Goal: Obtain resource: Download file/media

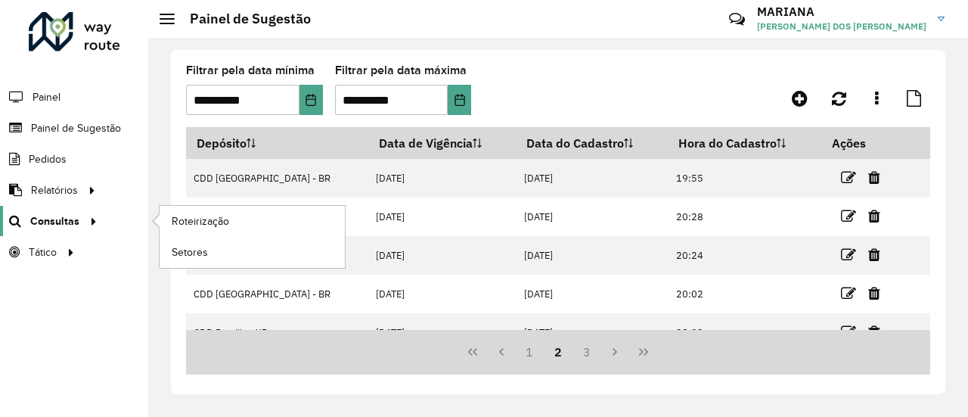
click at [85, 224] on icon at bounding box center [91, 220] width 13 height 23
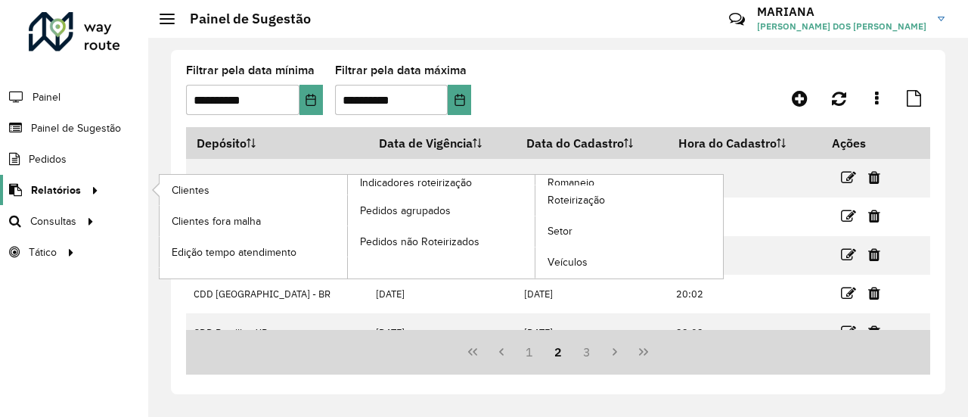
click at [91, 198] on icon at bounding box center [92, 189] width 13 height 23
click at [183, 185] on span "Clientes" at bounding box center [192, 190] width 41 height 16
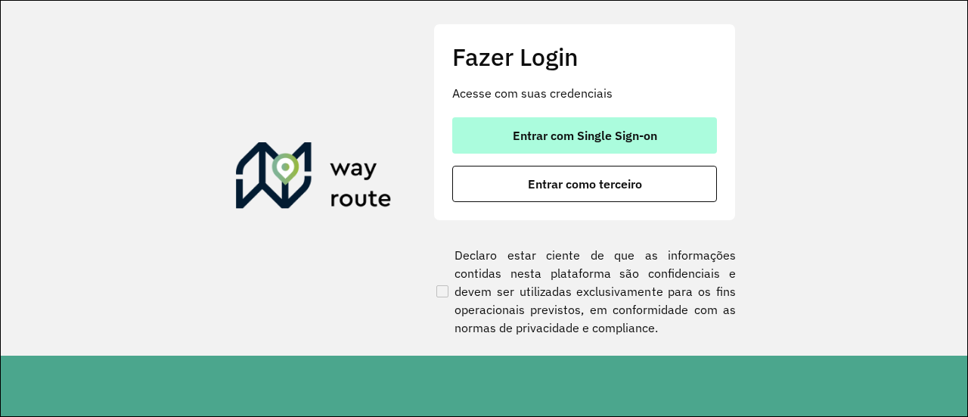
click at [610, 132] on span "Entrar com Single Sign-on" at bounding box center [585, 135] width 144 height 12
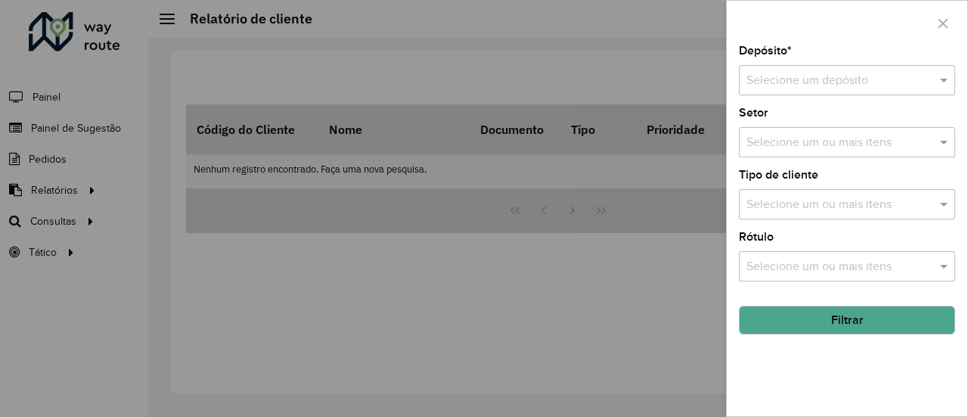
click at [842, 88] on input "text" at bounding box center [832, 81] width 171 height 18
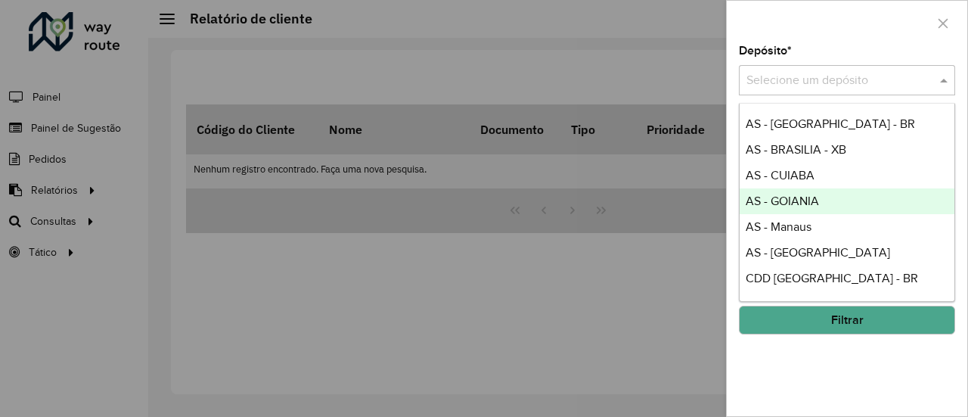
scroll to position [98, 0]
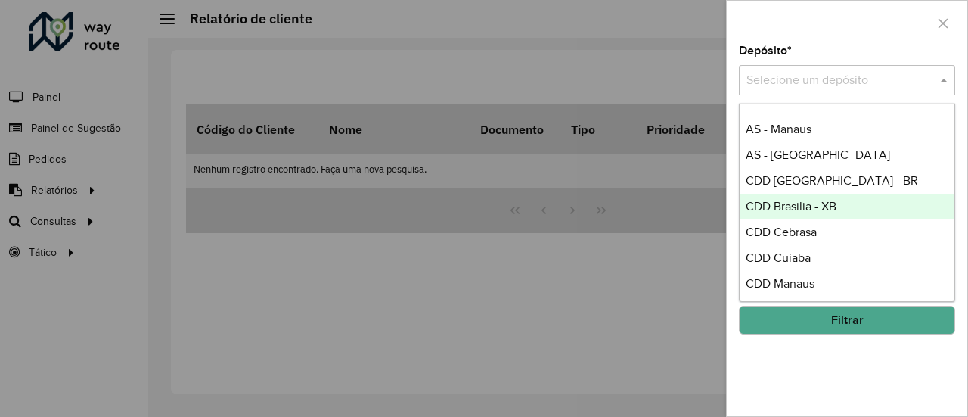
click at [811, 203] on span "CDD Brasilia - XB" at bounding box center [791, 206] width 91 height 13
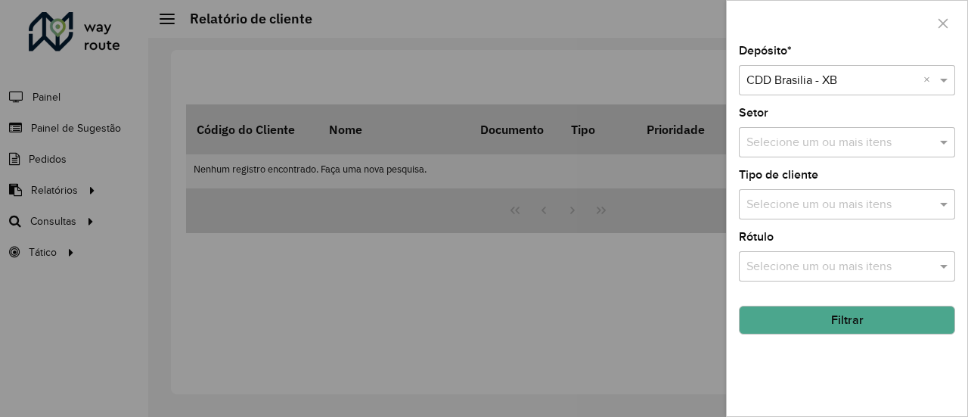
click at [888, 309] on button "Filtrar" at bounding box center [847, 320] width 216 height 29
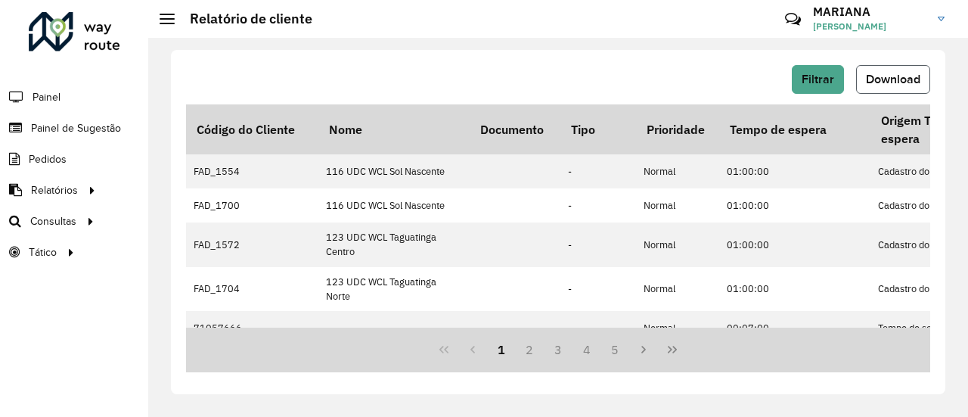
click at [906, 79] on span "Download" at bounding box center [893, 79] width 54 height 13
click at [578, 48] on div "Filtrar Download Código do Cliente Nome Documento Tipo Prioridade Tempo de espe…" at bounding box center [558, 227] width 820 height 379
